Goal: Transaction & Acquisition: Purchase product/service

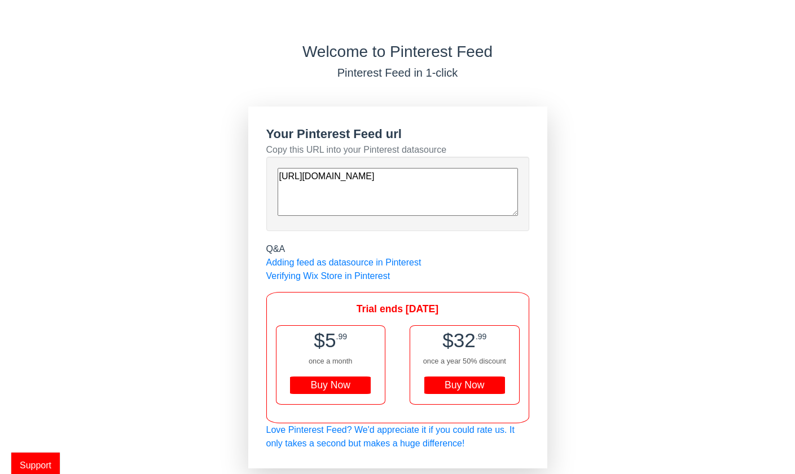
click at [333, 384] on div "Buy Now" at bounding box center [330, 386] width 81 height 18
click at [458, 342] on span "$32" at bounding box center [458, 340] width 33 height 22
click at [453, 384] on div "Buy Now" at bounding box center [464, 386] width 81 height 18
